Goal: Navigation & Orientation: Find specific page/section

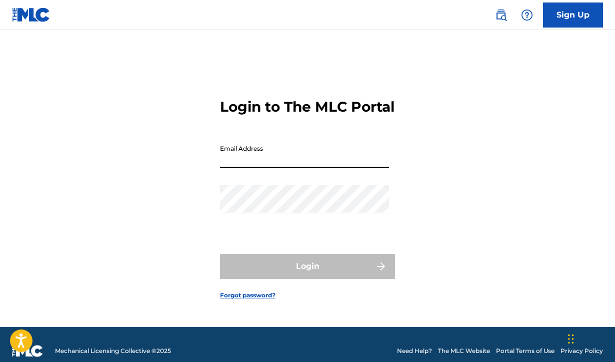
type input "[EMAIL_ADDRESS][DOMAIN_NAME]"
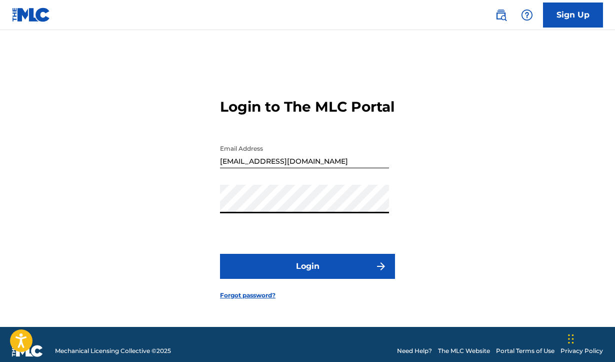
click at [296, 275] on button "Login" at bounding box center [307, 266] width 175 height 25
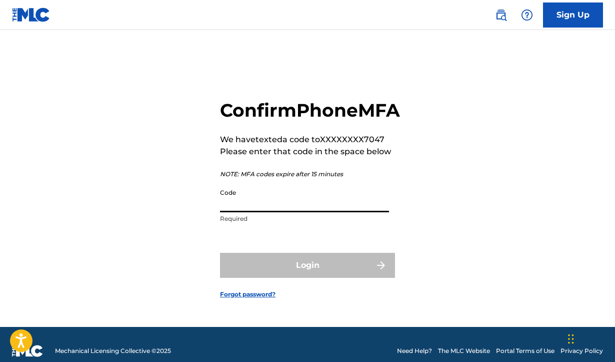
click at [275, 212] on input "Code" at bounding box center [304, 198] width 169 height 29
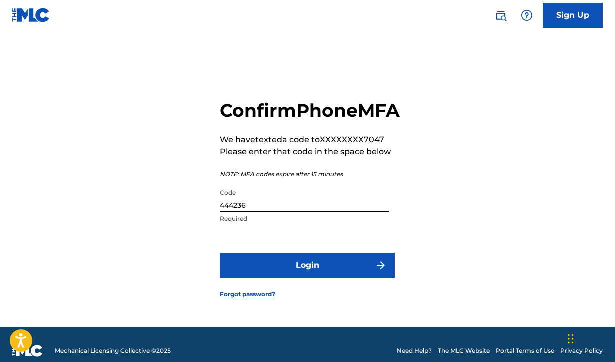
type input "444236"
click at [298, 276] on button "Login" at bounding box center [307, 265] width 175 height 25
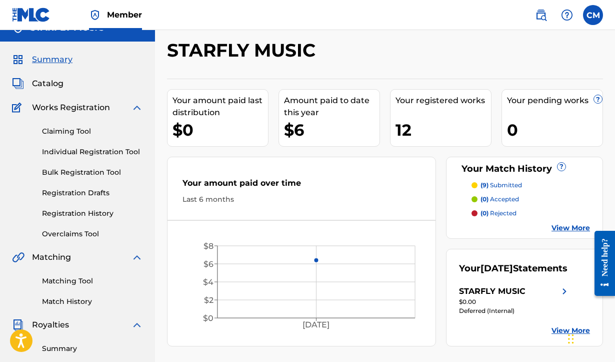
scroll to position [25, 0]
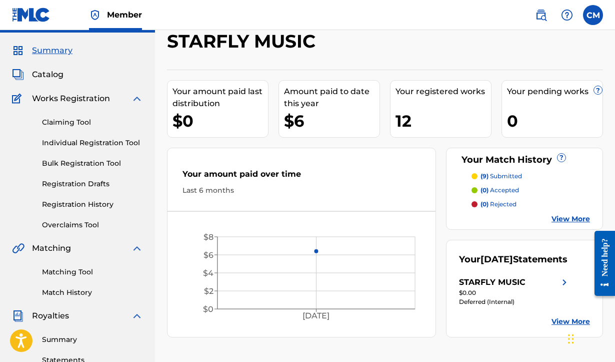
click at [64, 288] on link "Match History" at bounding box center [92, 292] width 101 height 11
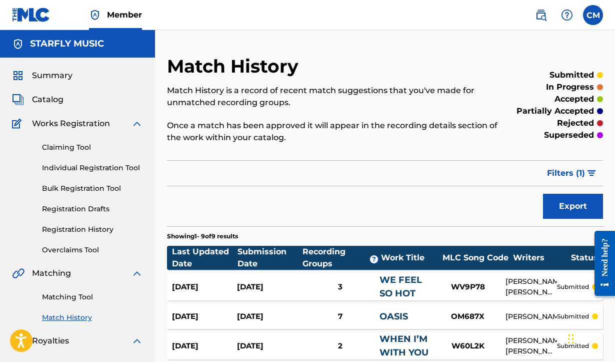
click at [43, 96] on span "Catalog" at bounding box center [48, 100] width 32 height 12
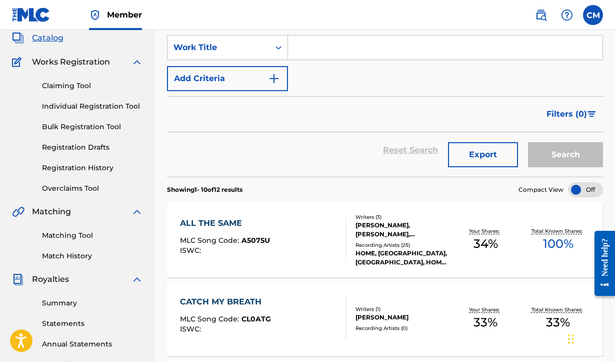
scroll to position [101, 0]
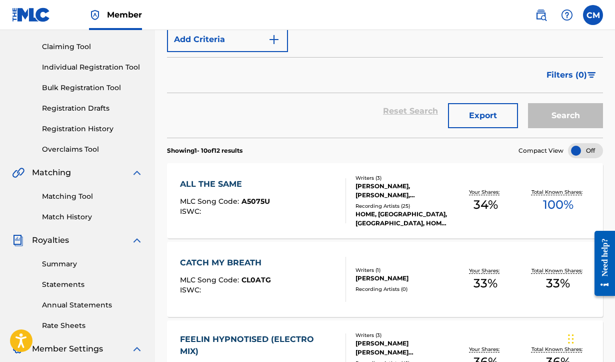
click at [226, 179] on div "ALL THE SAME" at bounding box center [225, 184] width 90 height 12
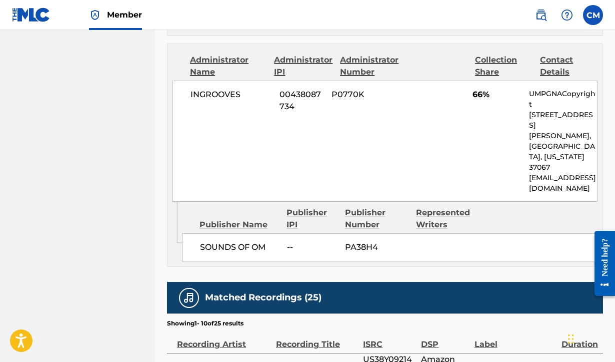
scroll to position [585, 0]
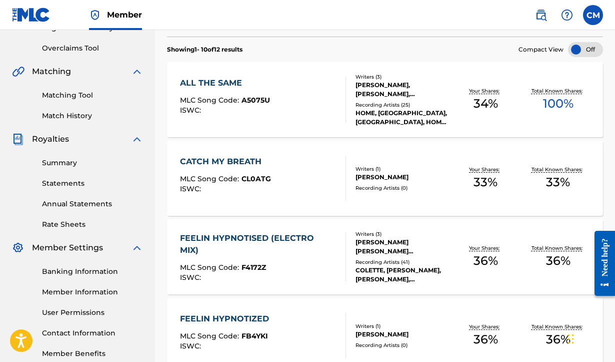
scroll to position [213, 0]
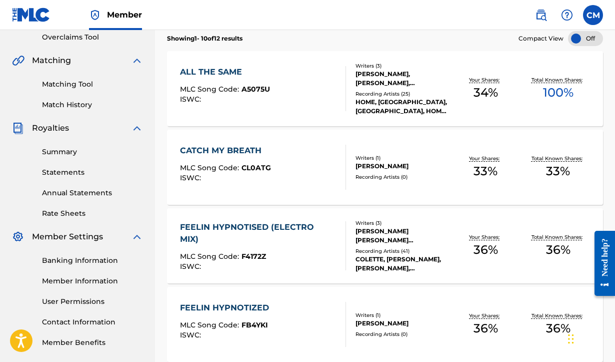
click at [227, 151] on div "CATCH MY BREATH" at bounding box center [225, 151] width 91 height 12
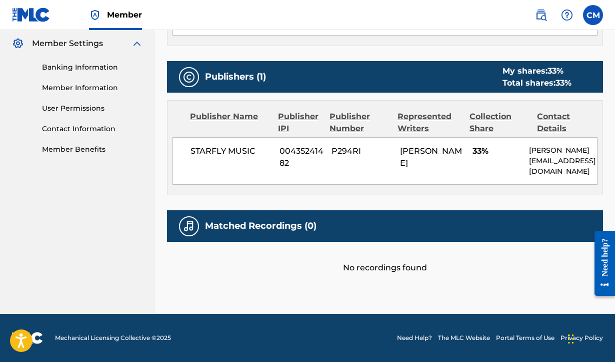
scroll to position [405, 0]
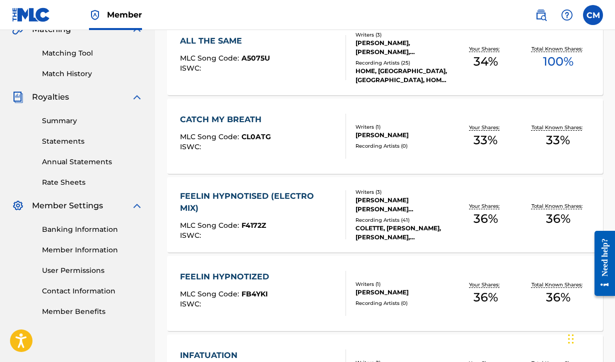
scroll to position [248, 0]
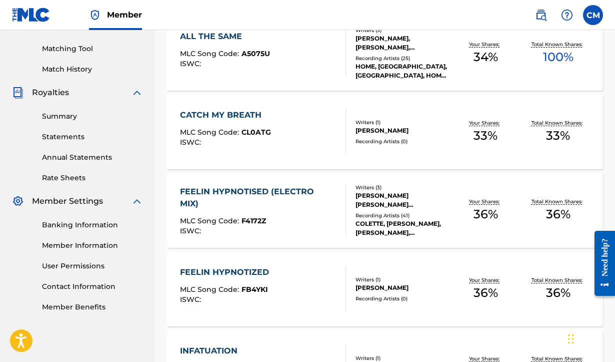
click at [228, 190] on div "FEELIN HYPNOTISED (ELECTRO MIX)" at bounding box center [258, 198] width 157 height 24
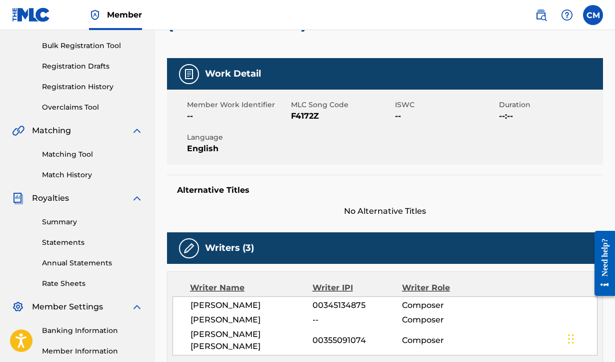
scroll to position [139, 0]
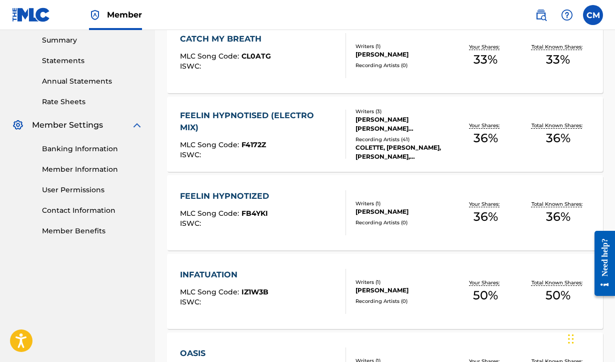
scroll to position [206, 0]
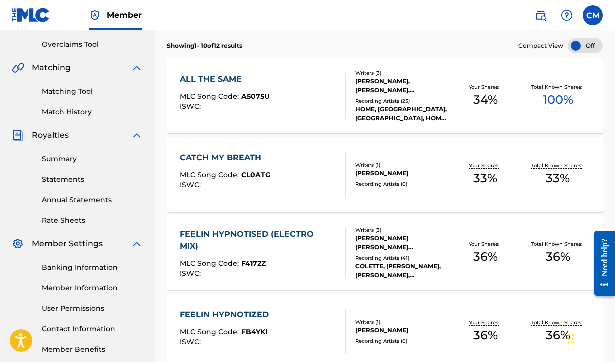
click at [74, 110] on link "Match History" at bounding box center [92, 112] width 101 height 11
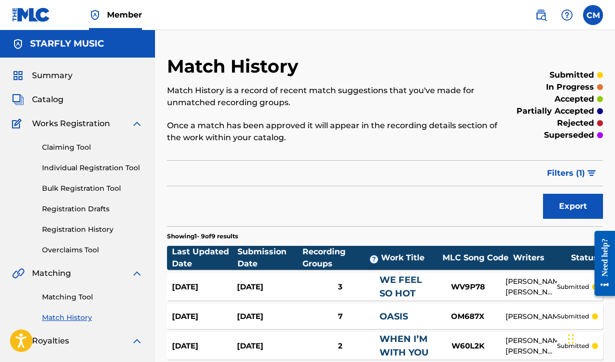
click at [49, 99] on span "Catalog" at bounding box center [48, 100] width 32 height 12
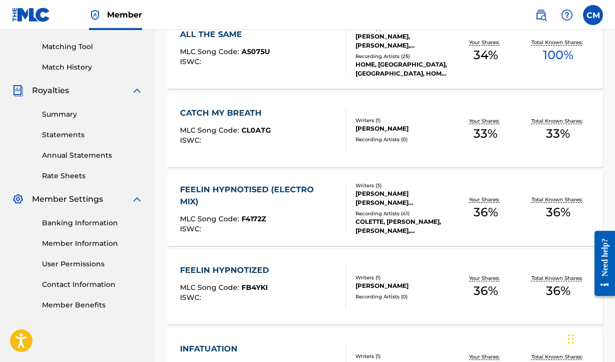
scroll to position [255, 0]
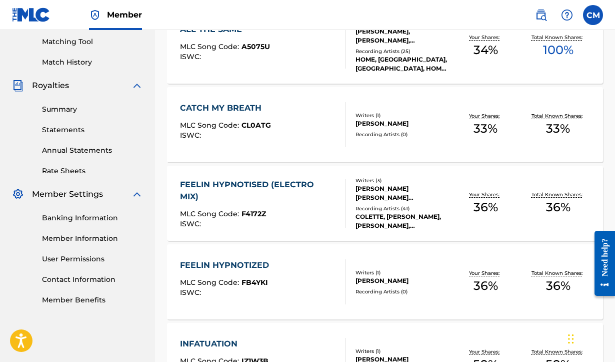
click at [203, 261] on div "FEELIN HYPNOTIZED" at bounding box center [227, 265] width 94 height 12
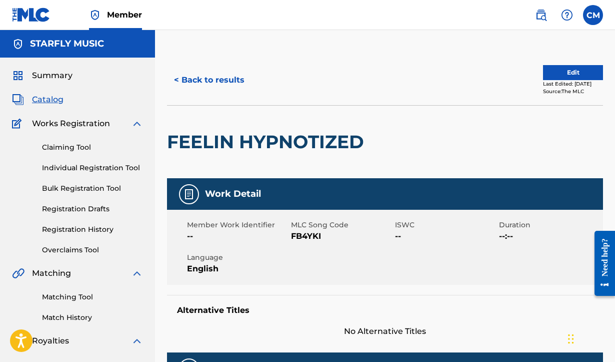
click at [194, 84] on button "< Back to results" at bounding box center [209, 80] width 85 height 25
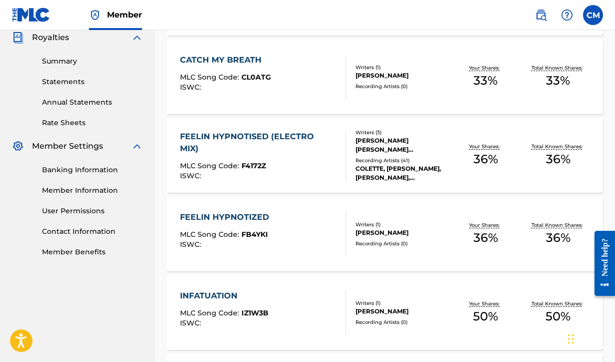
click at [202, 135] on div "FEELIN HYPNOTISED (ELECTRO MIX)" at bounding box center [258, 143] width 157 height 24
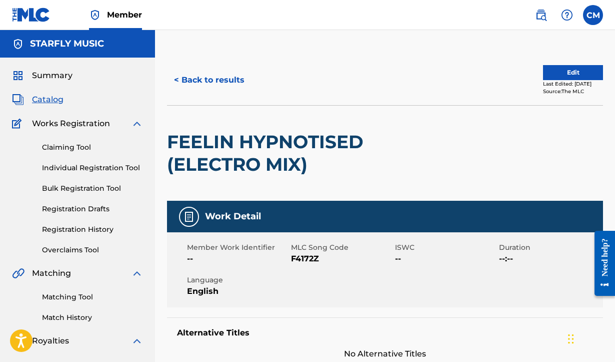
click at [199, 79] on button "< Back to results" at bounding box center [209, 80] width 85 height 25
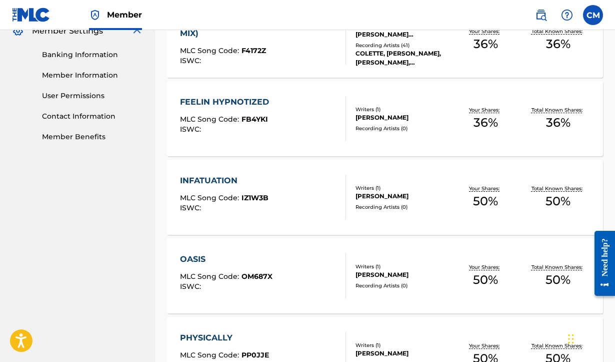
click at [210, 181] on div "INFATUATION" at bounding box center [224, 181] width 89 height 12
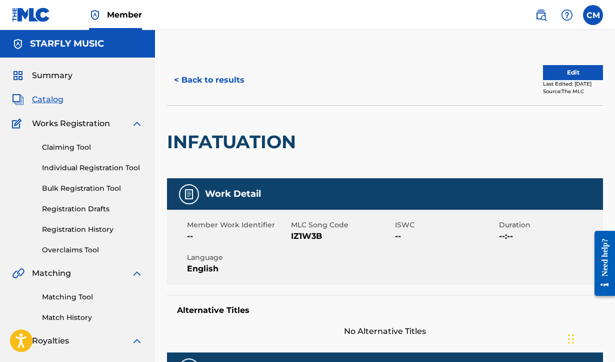
click at [193, 77] on button "< Back to results" at bounding box center [209, 80] width 85 height 25
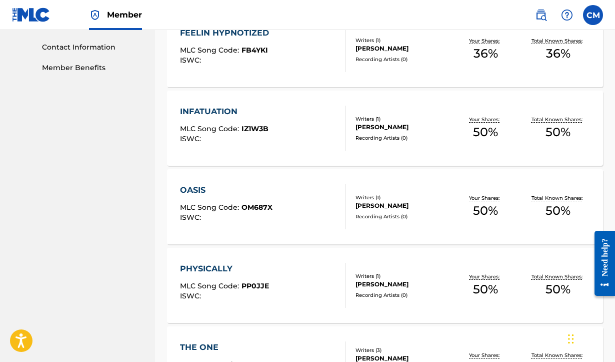
click at [195, 185] on div "OASIS" at bounding box center [226, 190] width 93 height 12
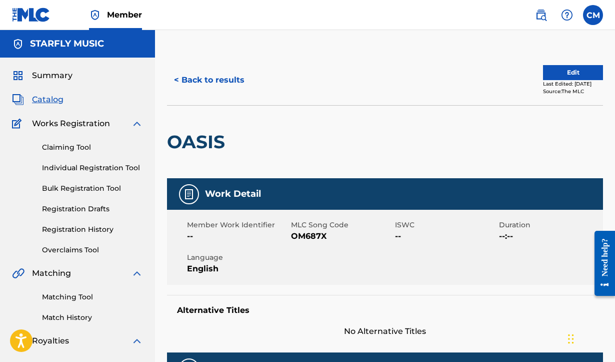
click at [195, 82] on button "< Back to results" at bounding box center [209, 80] width 85 height 25
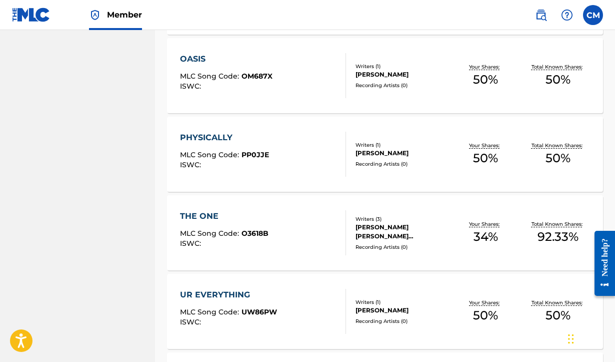
click at [210, 136] on div "PHYSICALLY" at bounding box center [224, 138] width 89 height 12
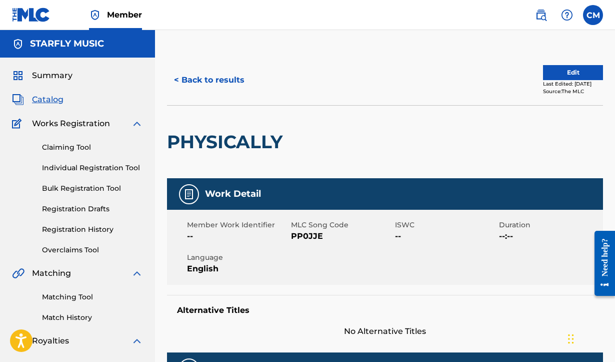
click at [195, 82] on button "< Back to results" at bounding box center [209, 80] width 85 height 25
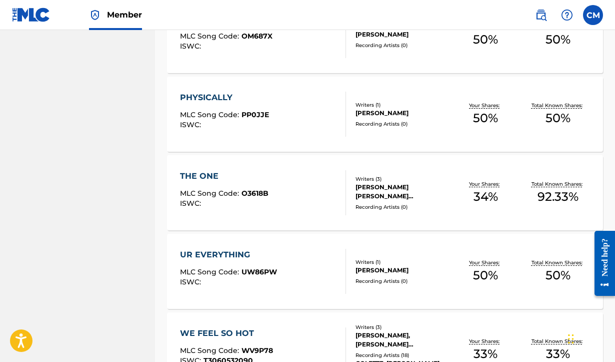
click at [211, 171] on div "THE ONE" at bounding box center [224, 176] width 89 height 12
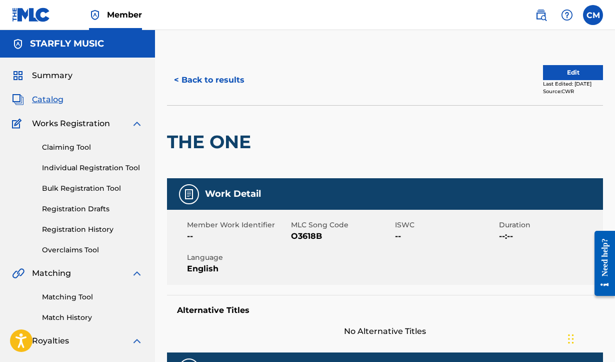
click at [196, 81] on button "< Back to results" at bounding box center [209, 80] width 85 height 25
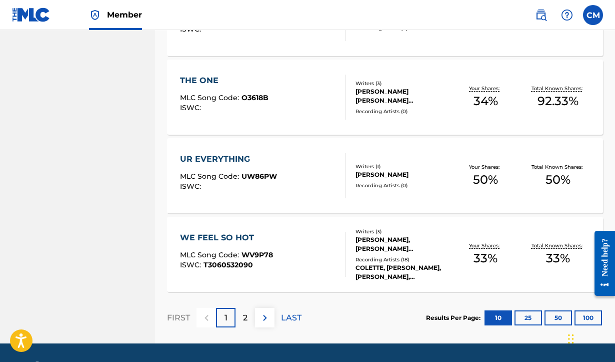
click at [212, 237] on div "WE FEEL SO HOT" at bounding box center [226, 238] width 93 height 12
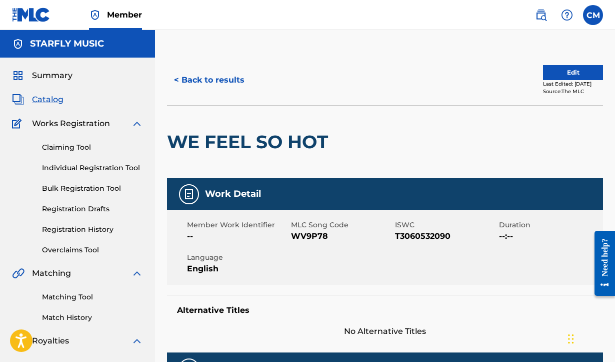
click at [58, 76] on span "Summary" at bounding box center [52, 76] width 41 height 12
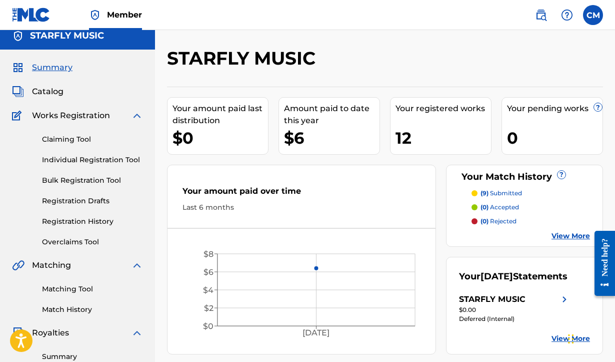
click at [73, 217] on link "Registration History" at bounding box center [92, 221] width 101 height 11
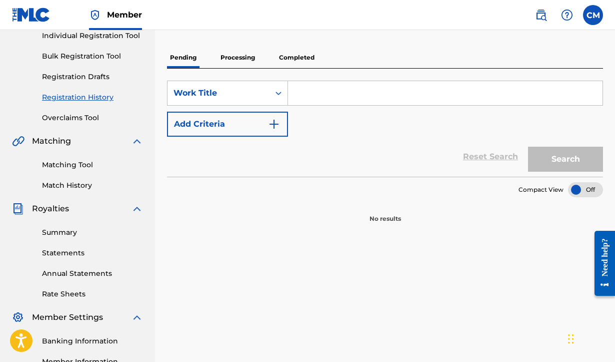
scroll to position [134, 0]
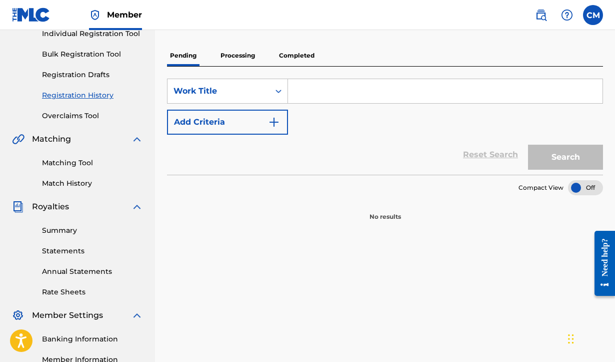
click at [297, 53] on p "Completed" at bounding box center [297, 55] width 42 height 21
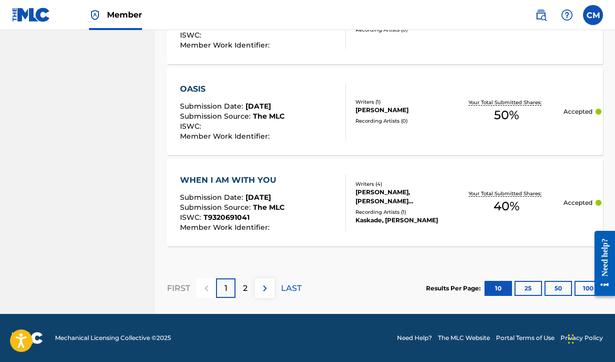
scroll to position [1036, 0]
click at [245, 286] on p "2" at bounding box center [245, 288] width 5 height 12
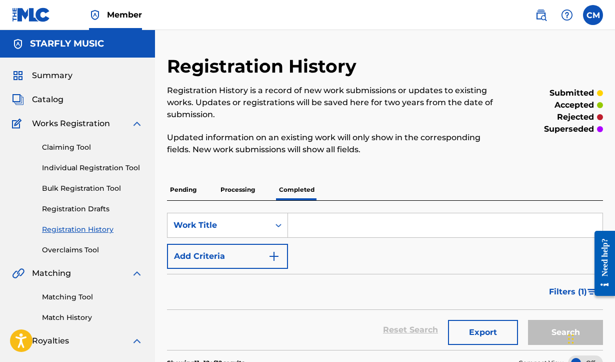
scroll to position [0, 0]
click at [61, 297] on link "Matching Tool" at bounding box center [92, 297] width 101 height 11
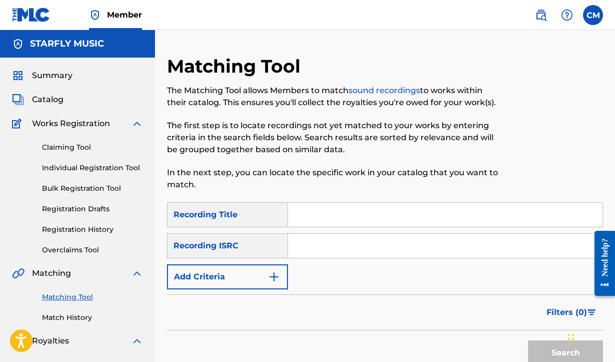
click at [61, 314] on link "Match History" at bounding box center [92, 317] width 101 height 11
